Goal: Information Seeking & Learning: Learn about a topic

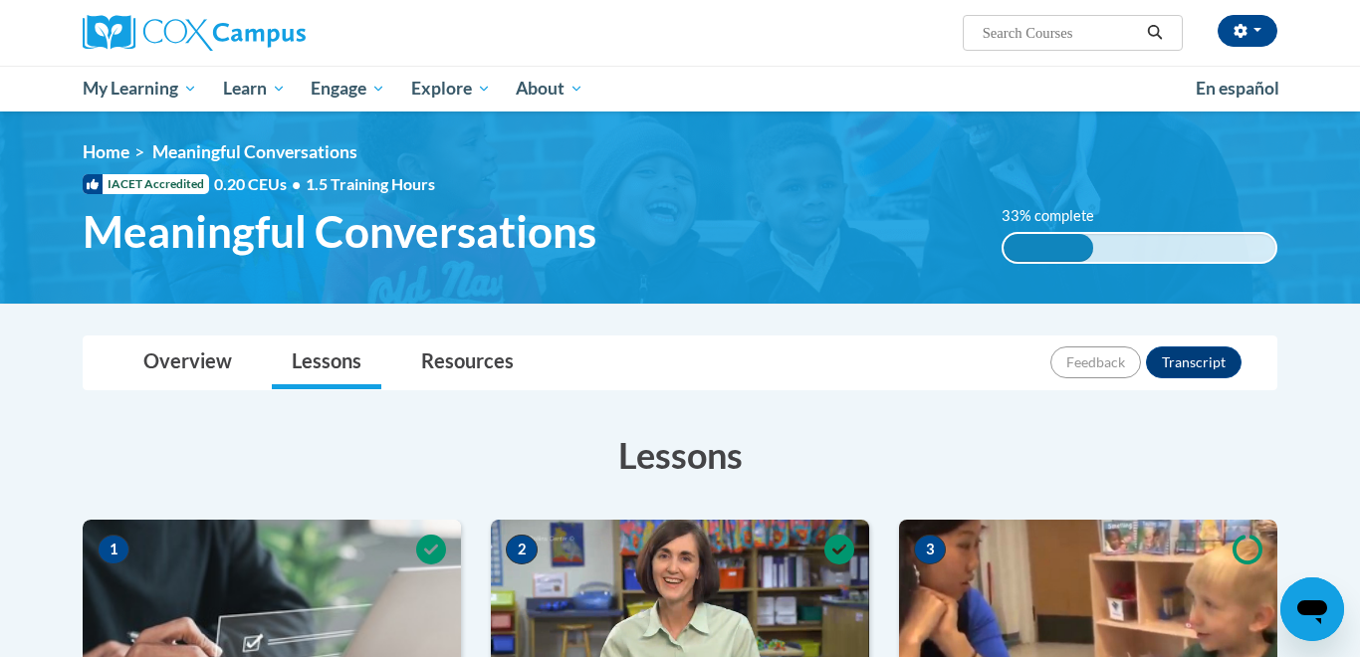
scroll to position [590, 0]
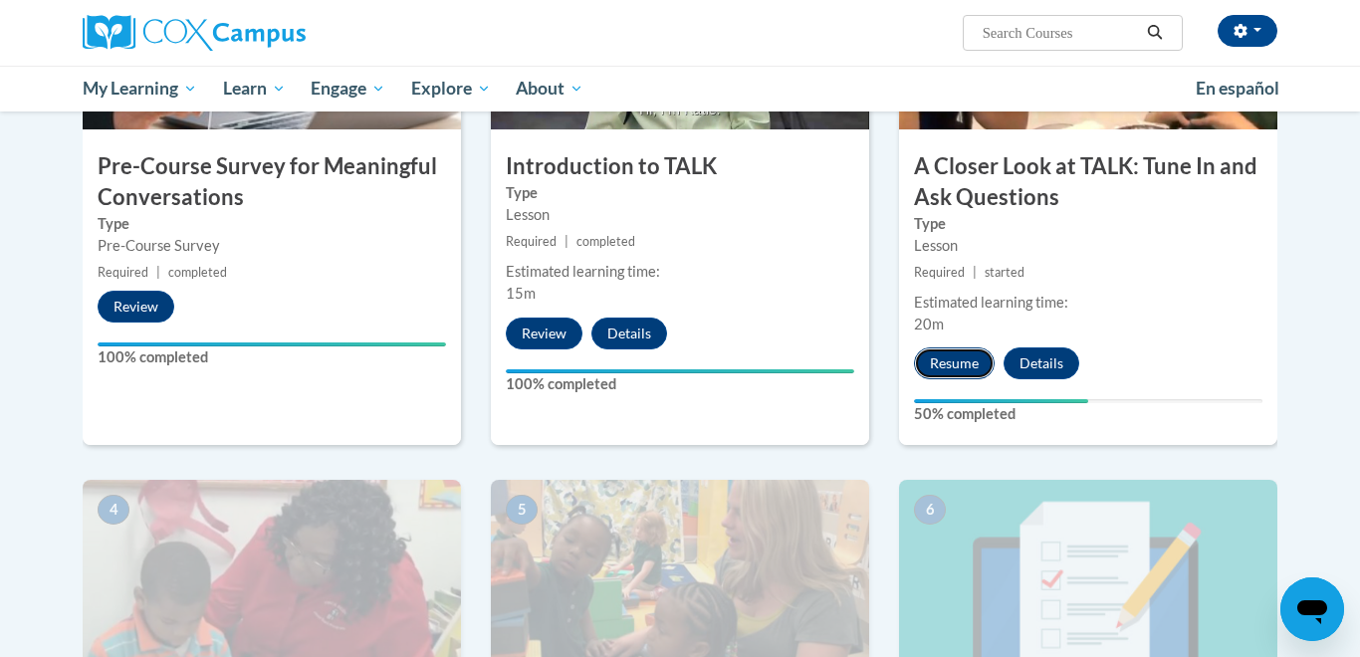
click at [960, 368] on button "Resume" at bounding box center [954, 364] width 81 height 32
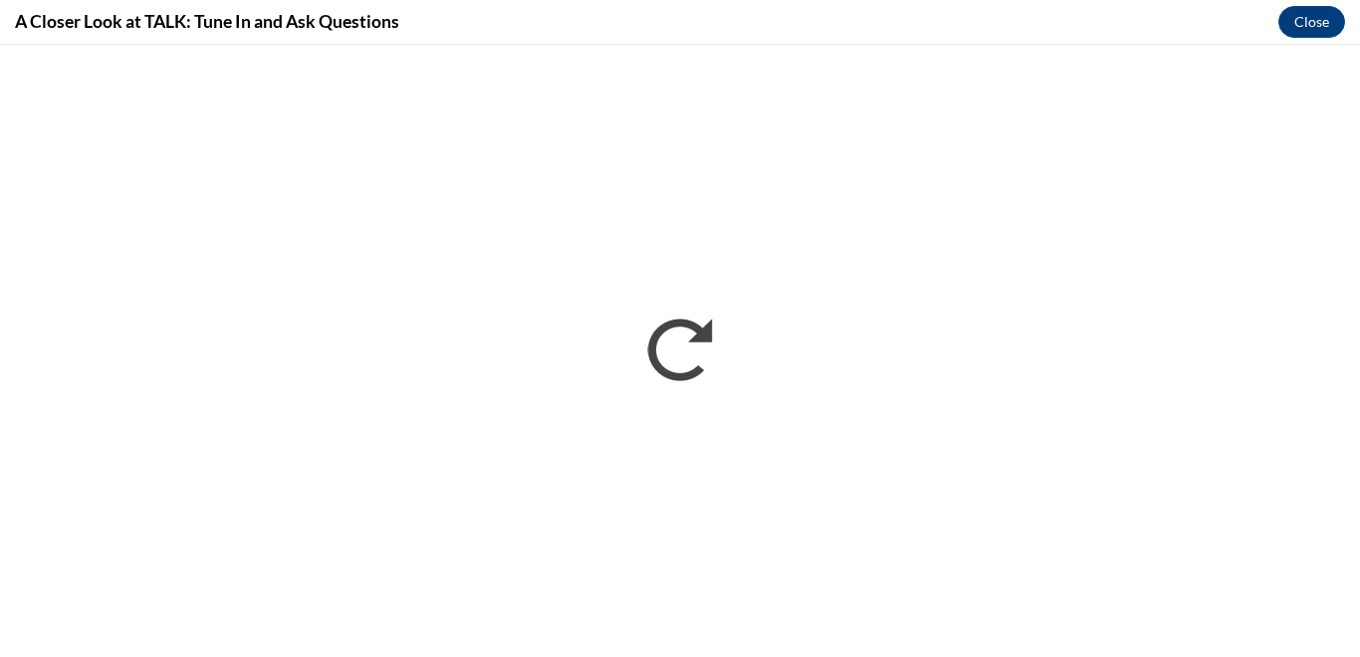
scroll to position [0, 0]
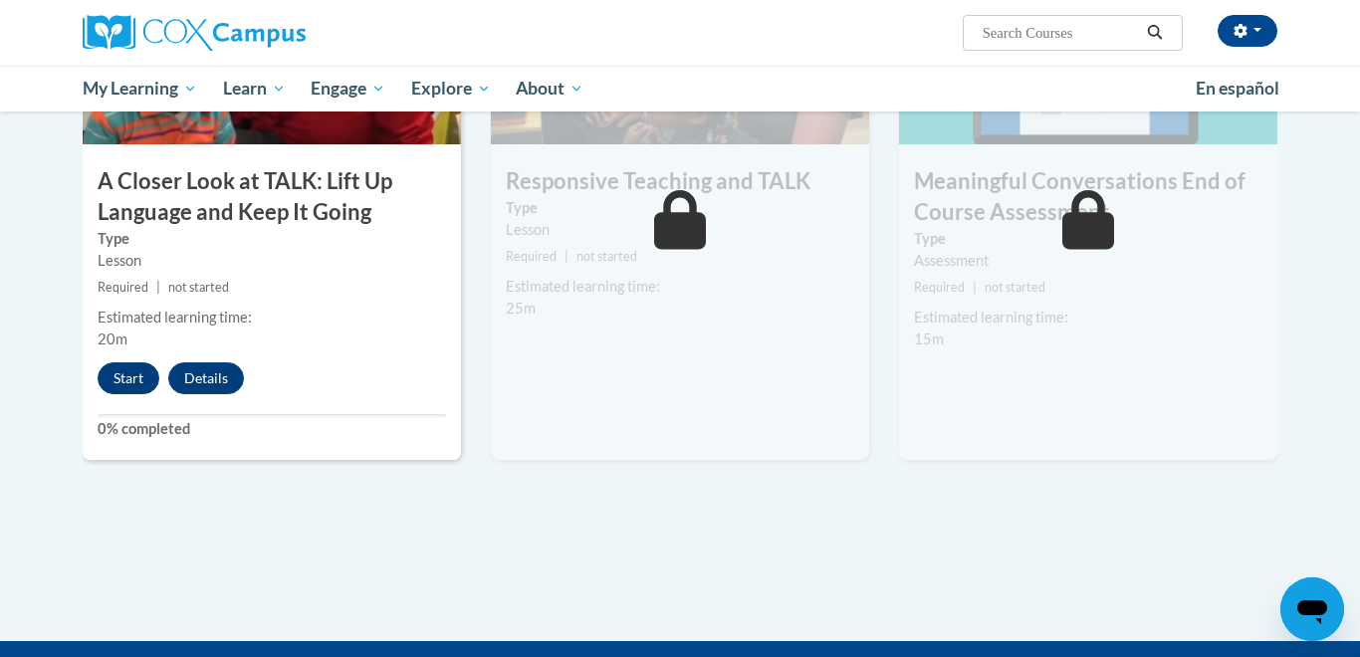
scroll to position [1146, 0]
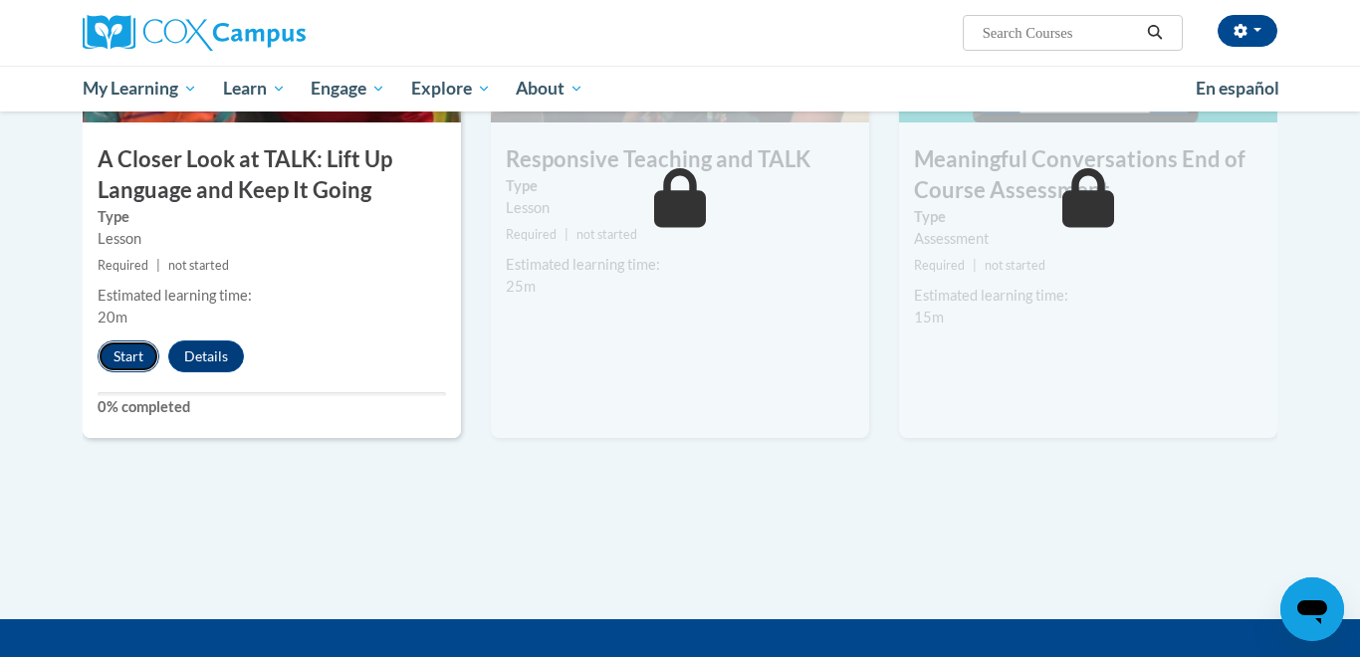
click at [127, 351] on button "Start" at bounding box center [129, 357] width 62 height 32
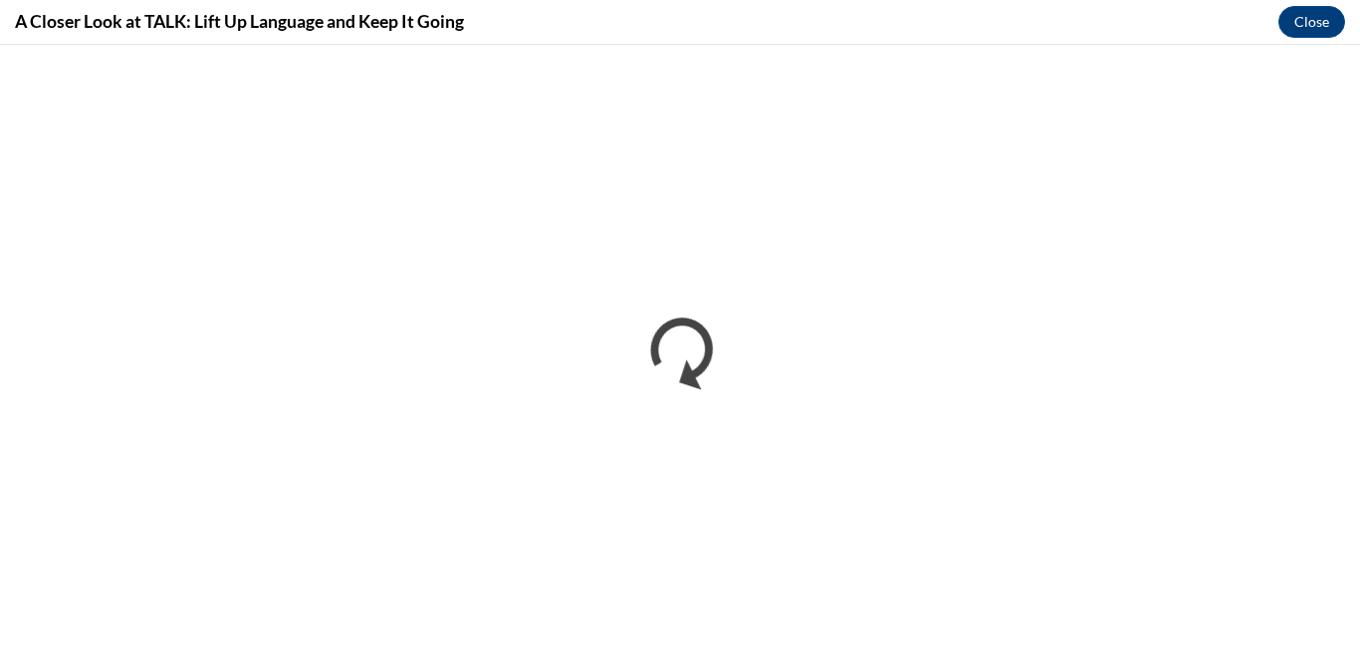
scroll to position [0, 0]
